Goal: Information Seeking & Learning: Learn about a topic

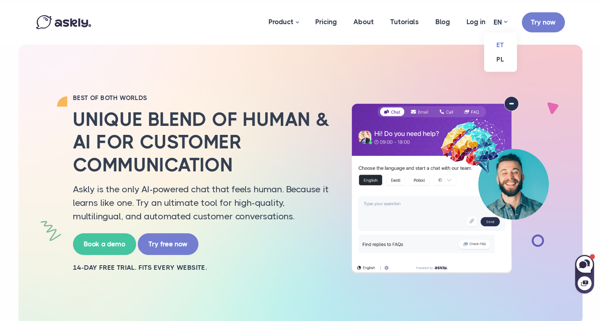
click at [500, 46] on link "ET" at bounding box center [500, 45] width 33 height 14
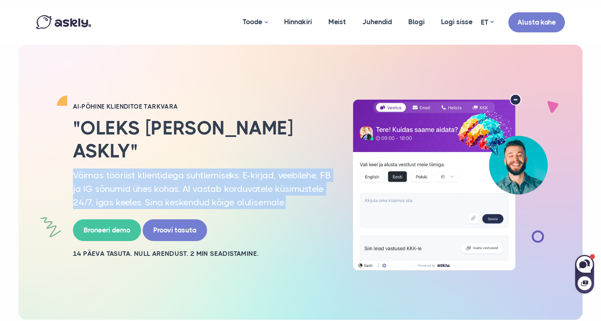
drag, startPoint x: 73, startPoint y: 162, endPoint x: 275, endPoint y: 190, distance: 203.5
click at [287, 196] on p "Võimas tööriist klientidega suhtlemiseks. E-kirjad, veebilehe, FB ja IG sõnumid…" at bounding box center [202, 188] width 258 height 41
copy p "Võimas tööriist klientidega suhtlemiseks. E-kirjad, veebilehe, FB ja IG sõnumid…"
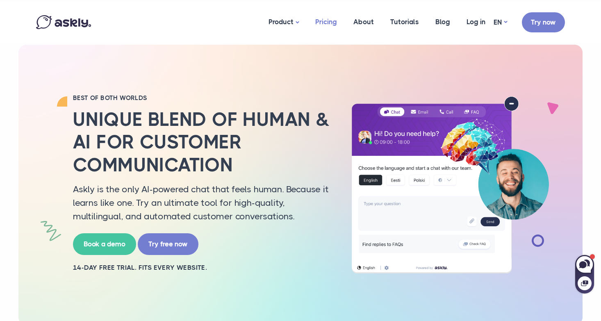
click at [324, 23] on link "Pricing" at bounding box center [326, 22] width 38 height 40
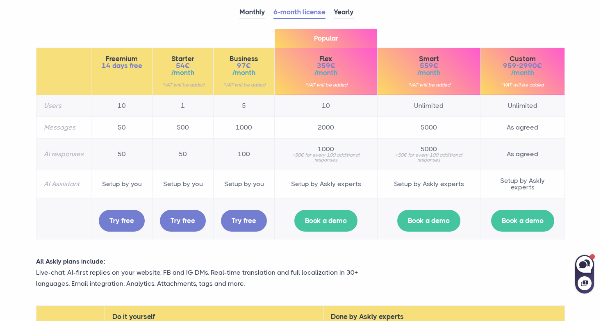
scroll to position [100, 0]
